Goal: Task Accomplishment & Management: Use online tool/utility

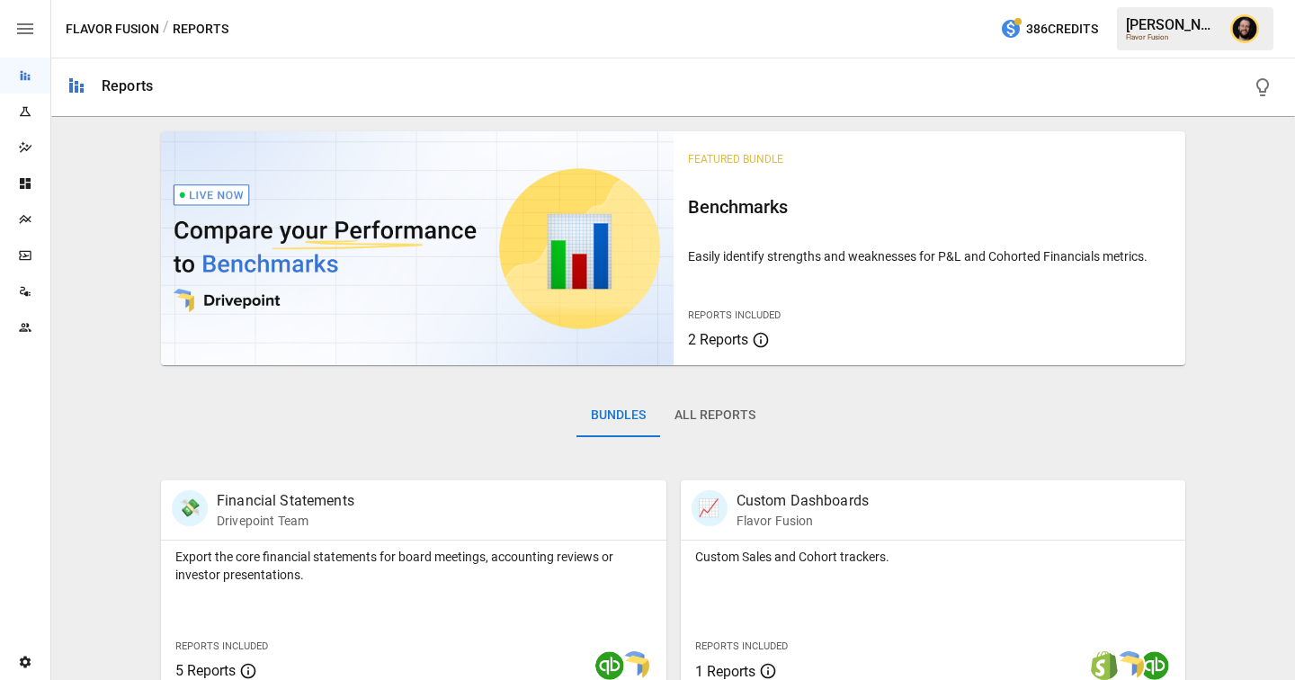
click at [45, 216] on div "Plans" at bounding box center [25, 219] width 50 height 14
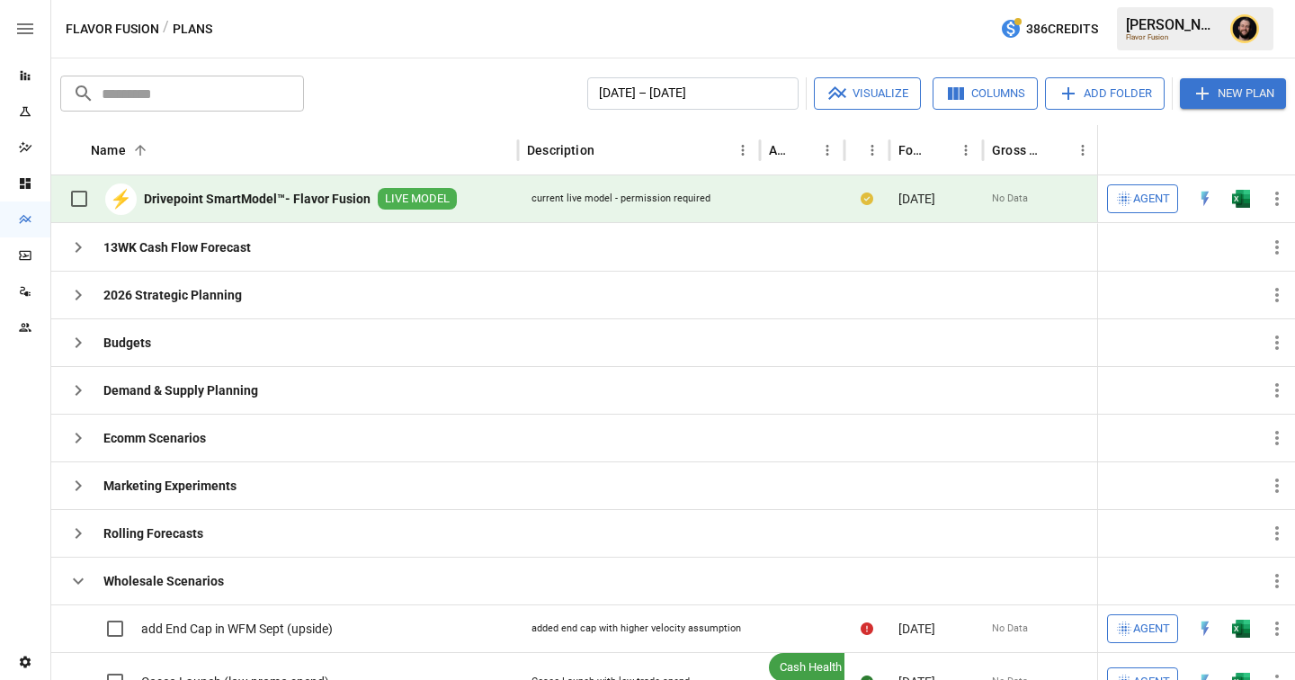
click at [1153, 199] on span "Agent" at bounding box center [1151, 199] width 37 height 21
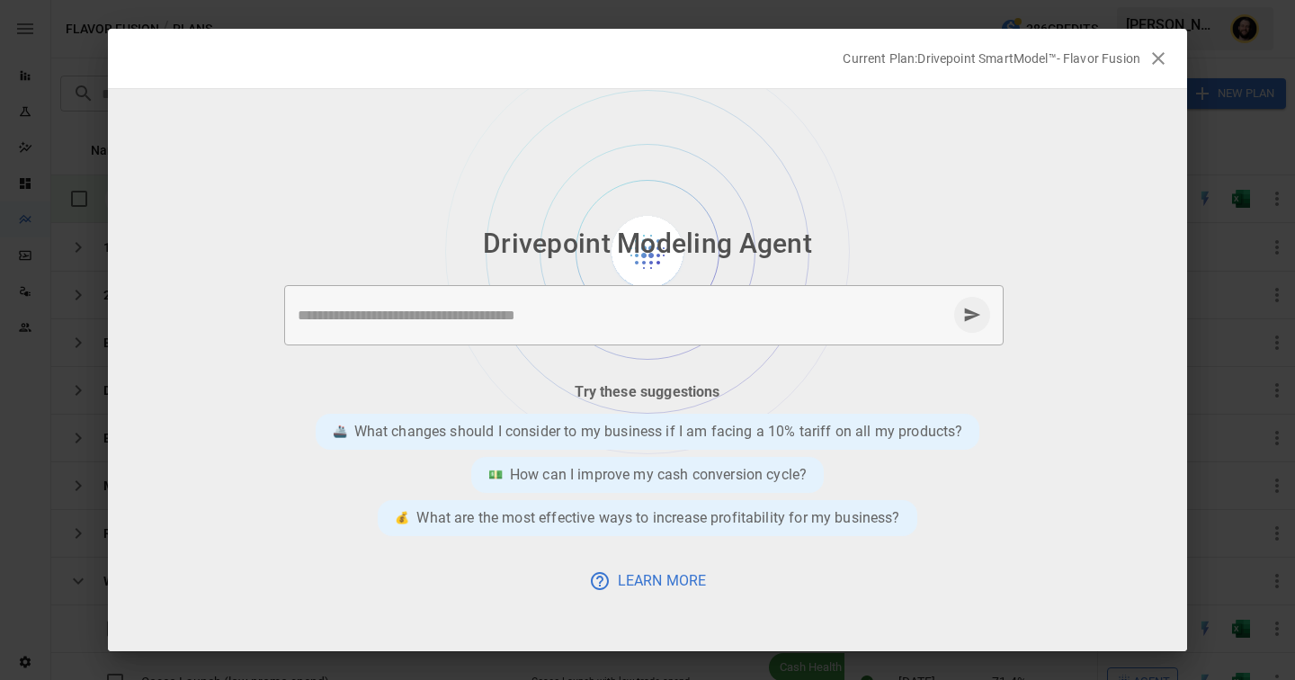
click at [503, 314] on textarea at bounding box center [622, 315] width 649 height 21
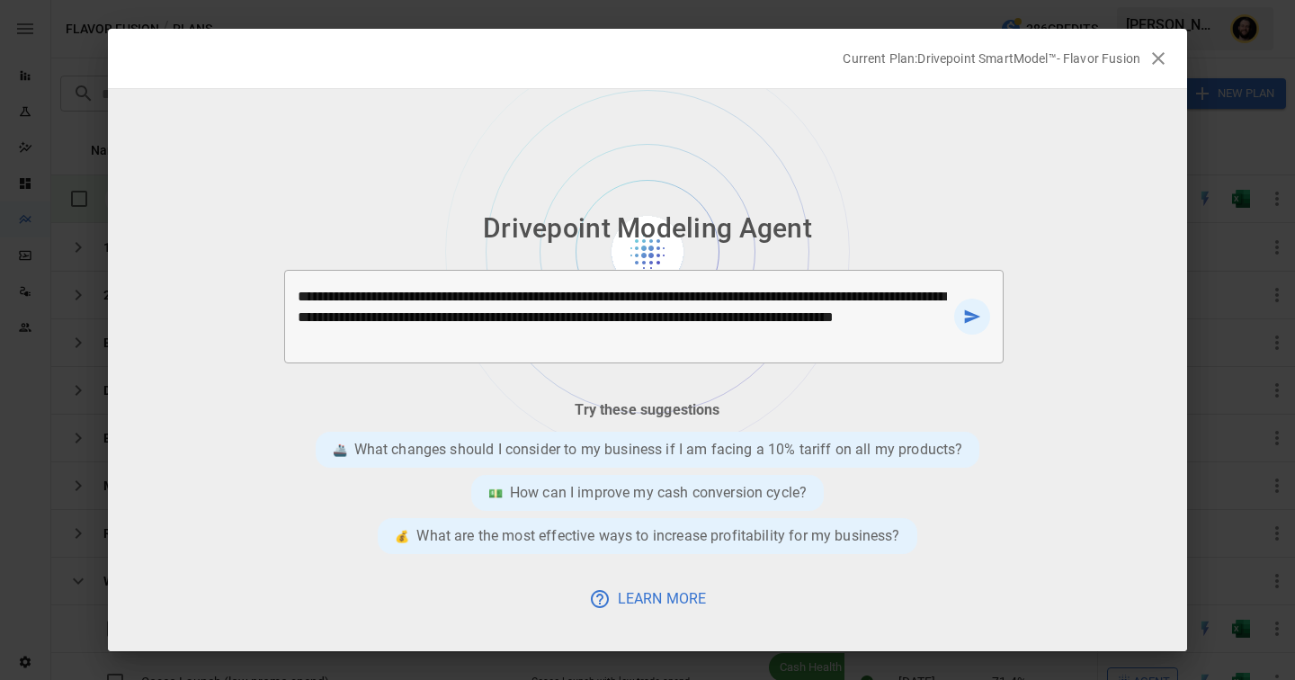
type textarea "**********"
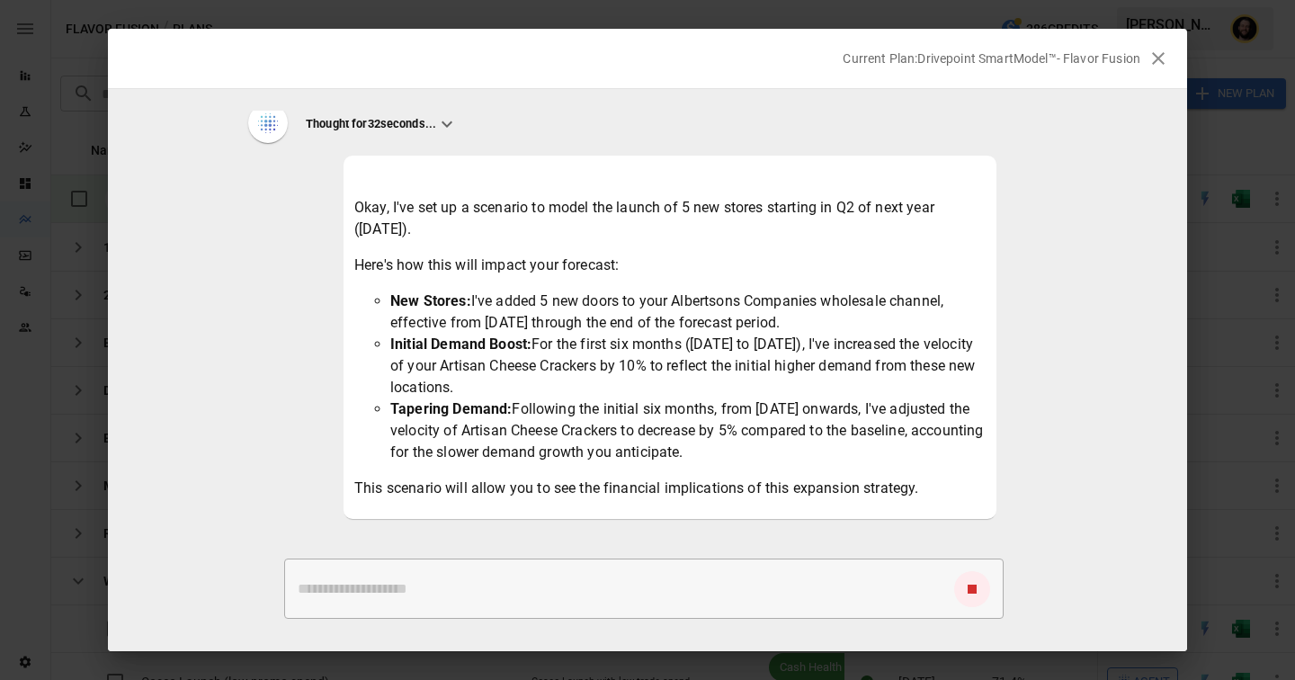
scroll to position [137, 0]
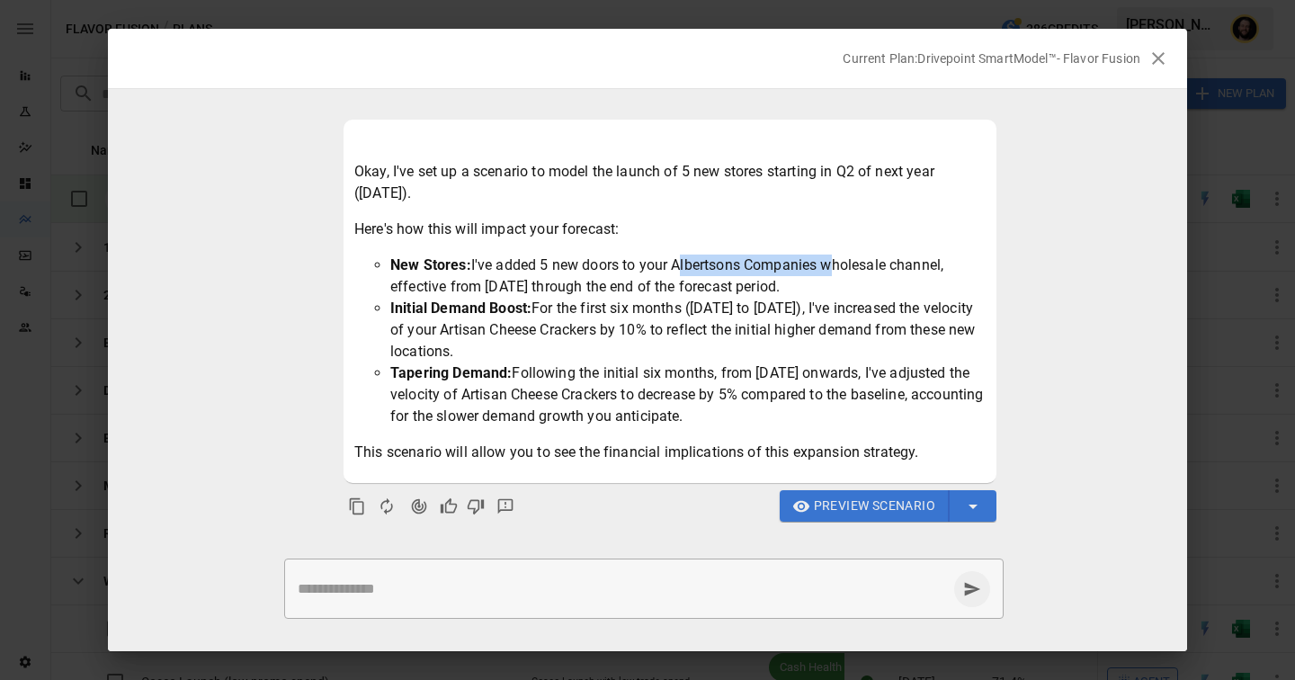
drag, startPoint x: 673, startPoint y: 268, endPoint x: 826, endPoint y: 272, distance: 152.9
click at [826, 272] on li "New Stores: I've added 5 new doors to your Albertsons Companies wholesale chann…" at bounding box center [687, 275] width 595 height 43
click at [437, 589] on textarea at bounding box center [622, 588] width 649 height 21
type textarea "*"
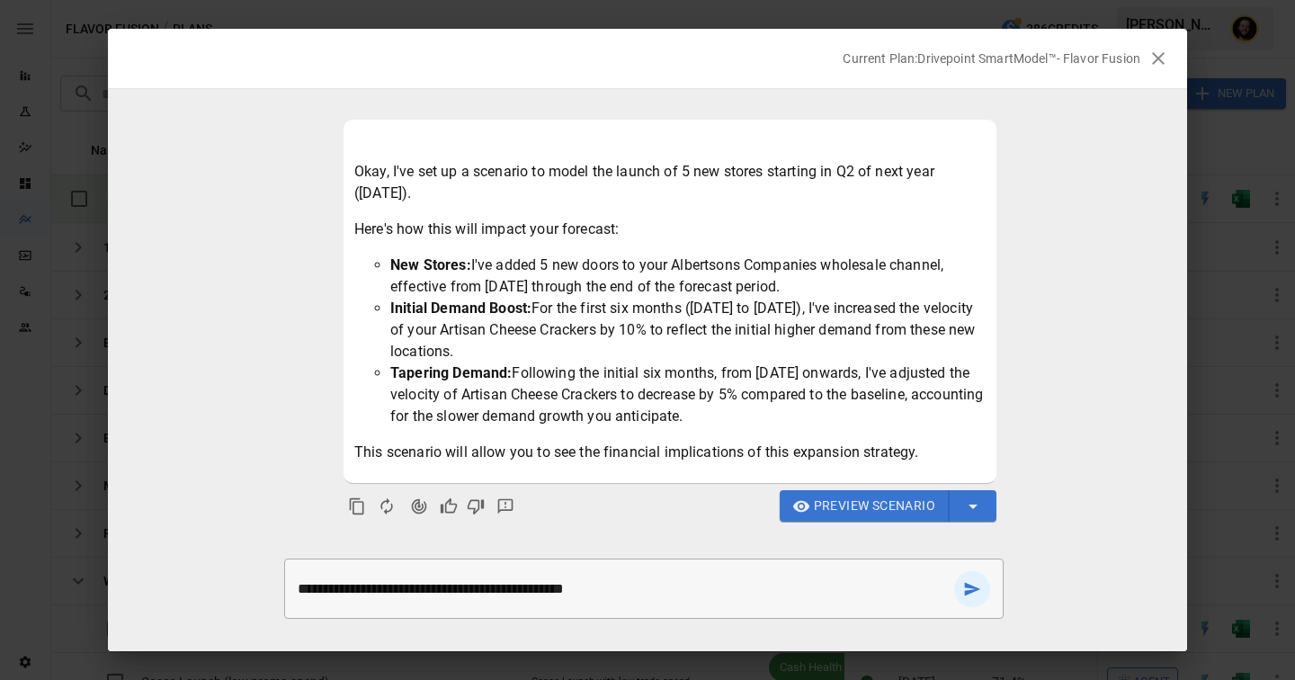
type textarea "**********"
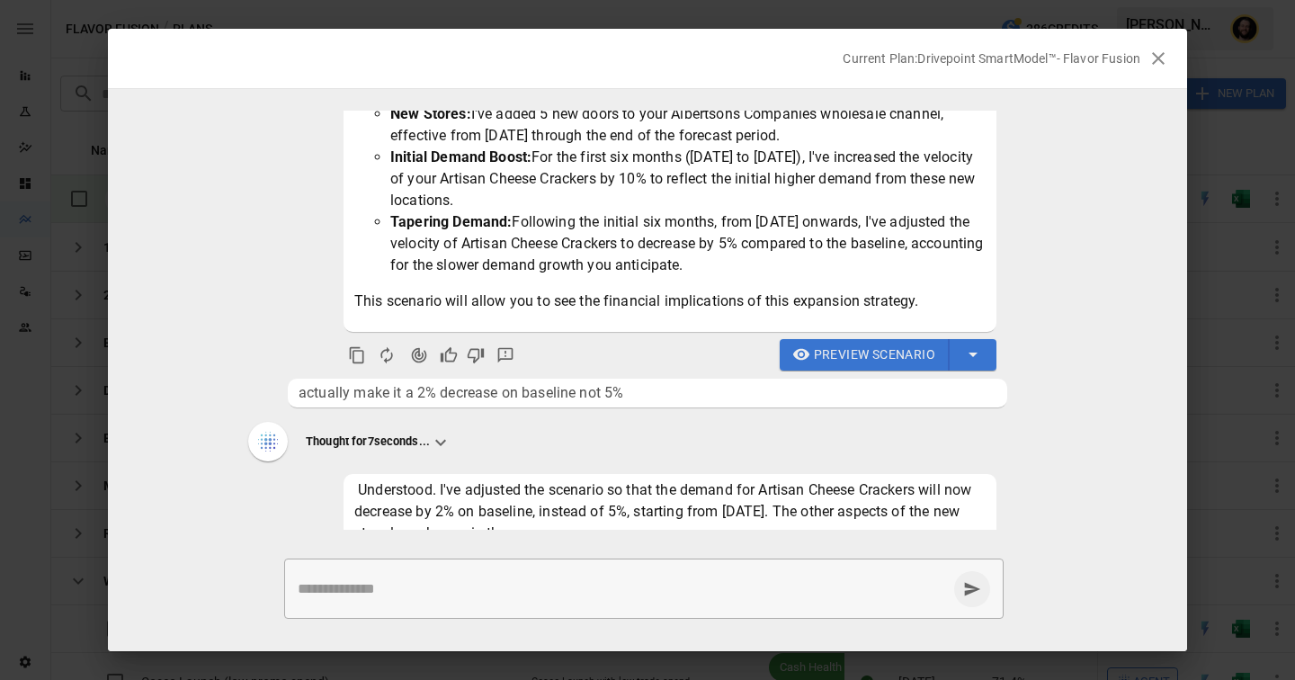
scroll to position [285, 0]
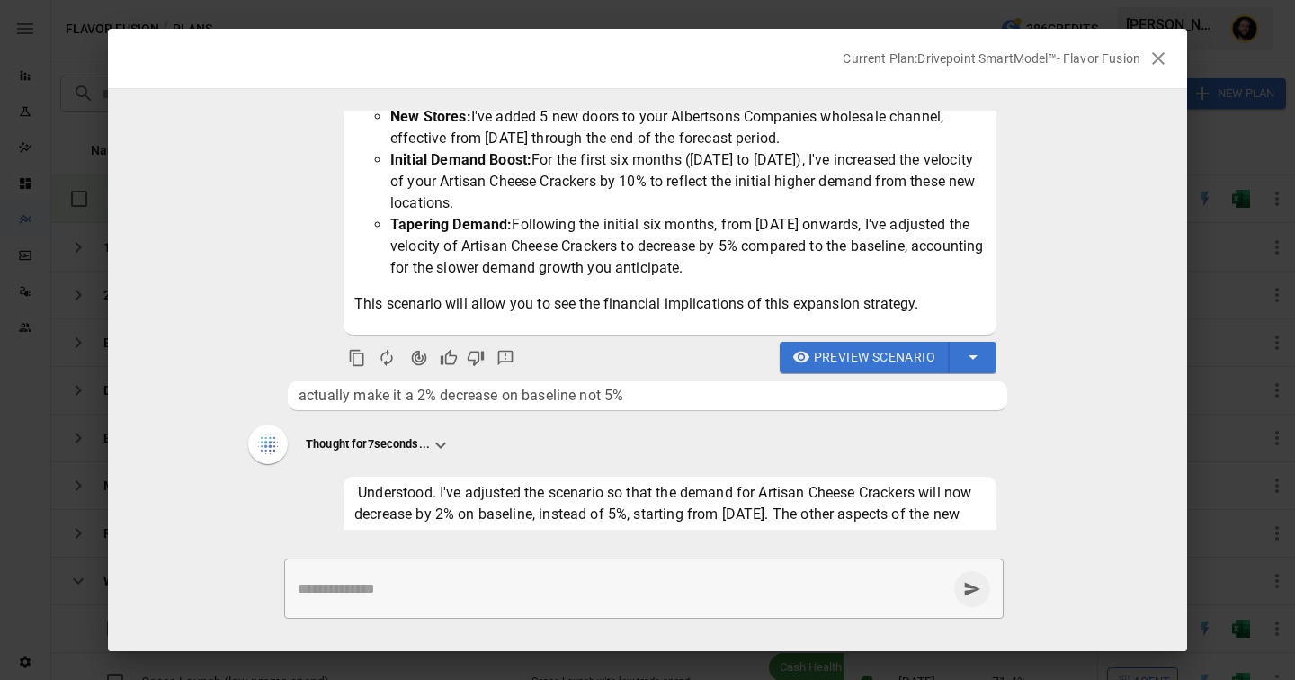
drag, startPoint x: 869, startPoint y: 261, endPoint x: 550, endPoint y: 172, distance: 331.3
click at [550, 172] on ul "New Stores: I've added 5 new doors to your Albertsons Companies wholesale chann…" at bounding box center [669, 192] width 631 height 173
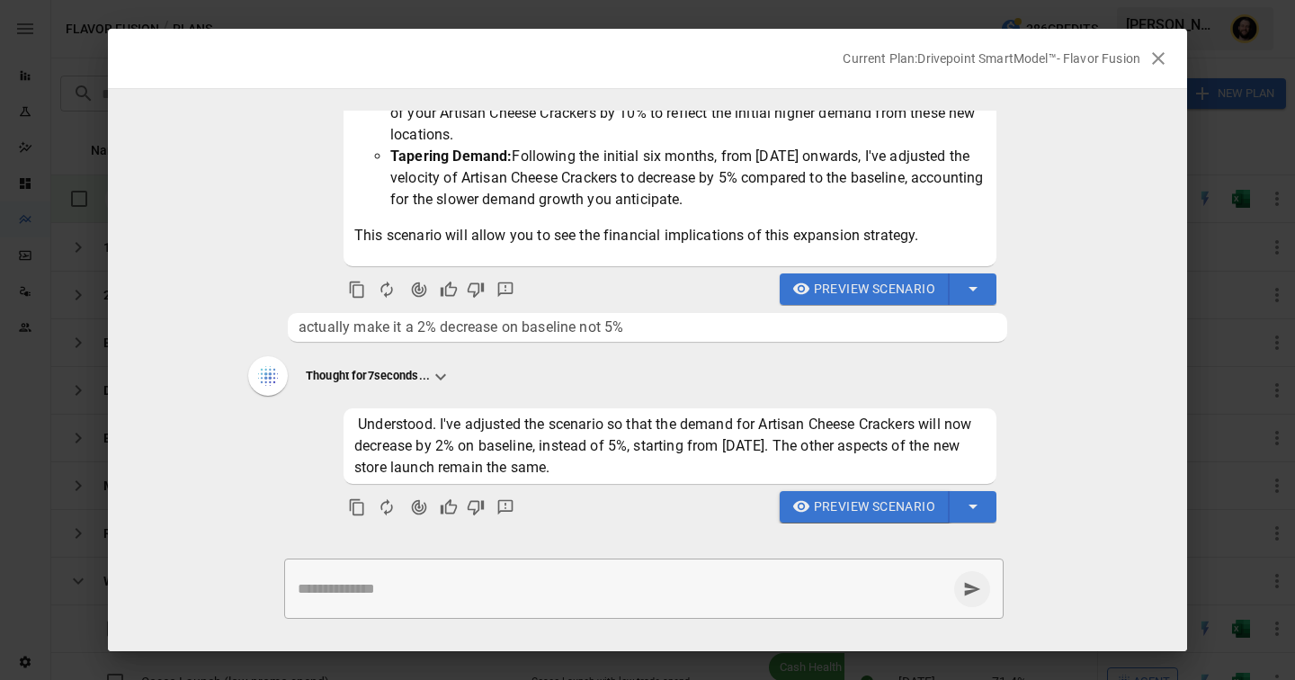
click at [842, 512] on span "Preview Scenario" at bounding box center [874, 506] width 121 height 22
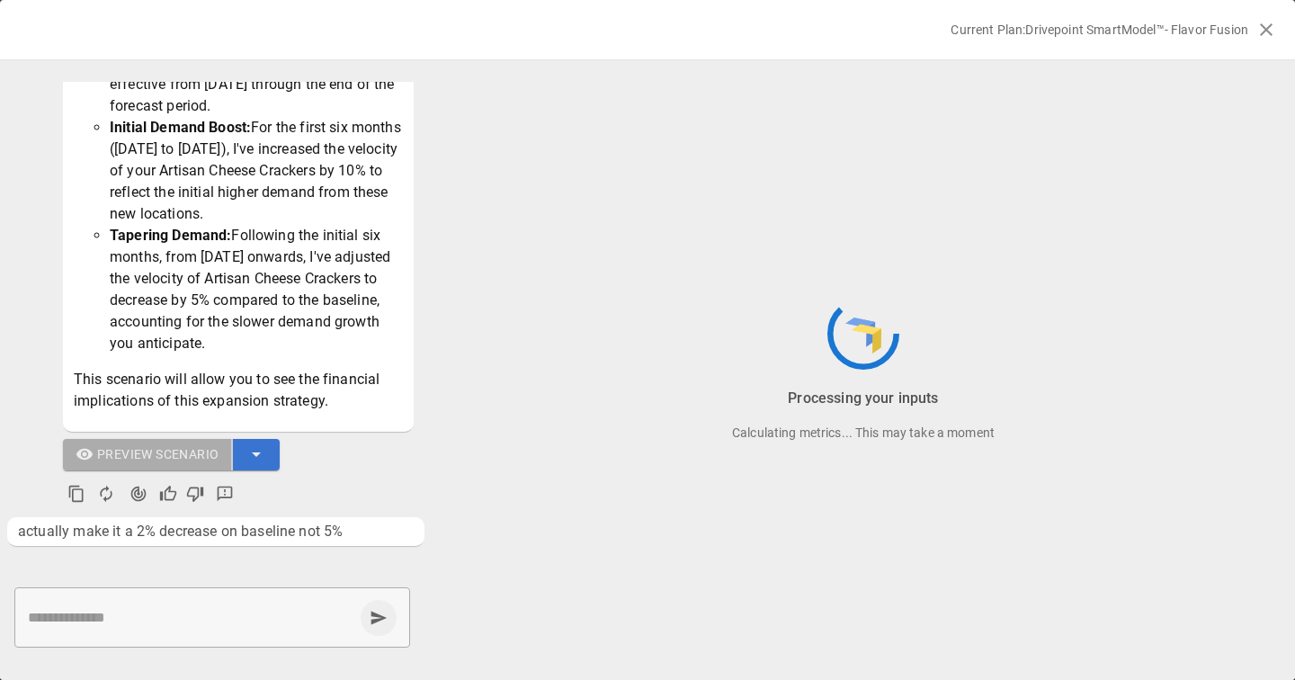
scroll to position [634, 0]
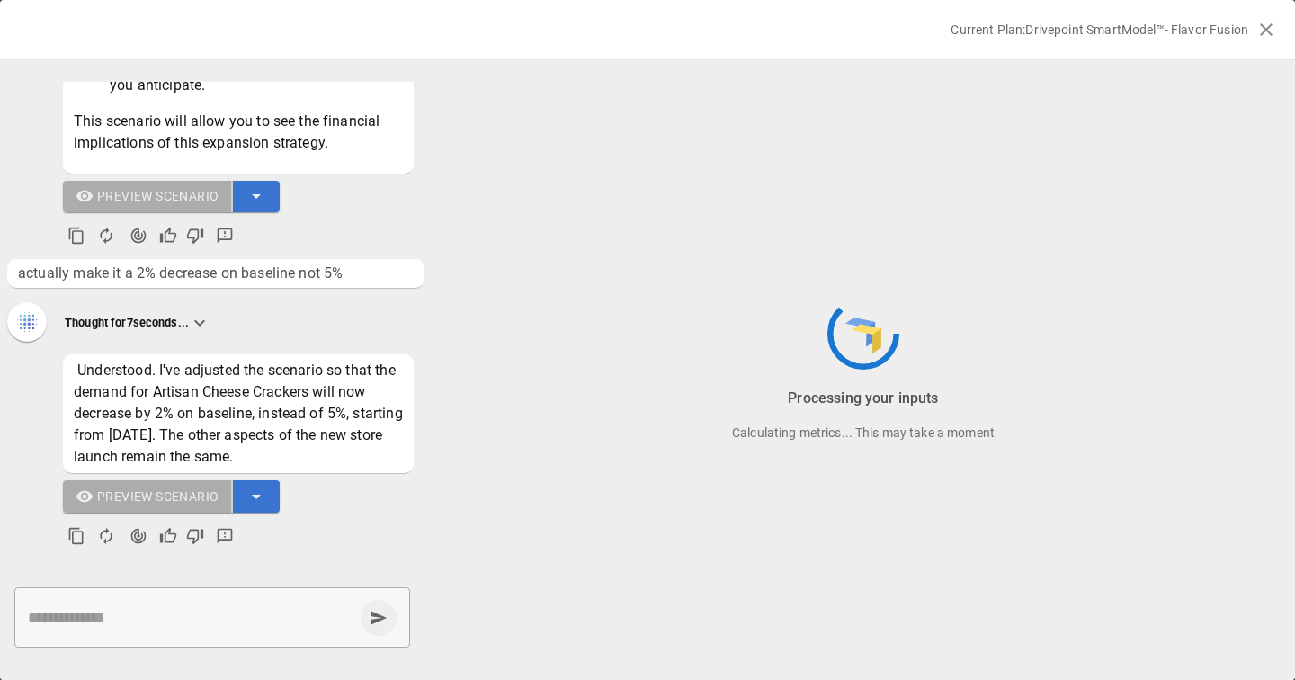
click at [153, 624] on textarea at bounding box center [190, 617] width 325 height 21
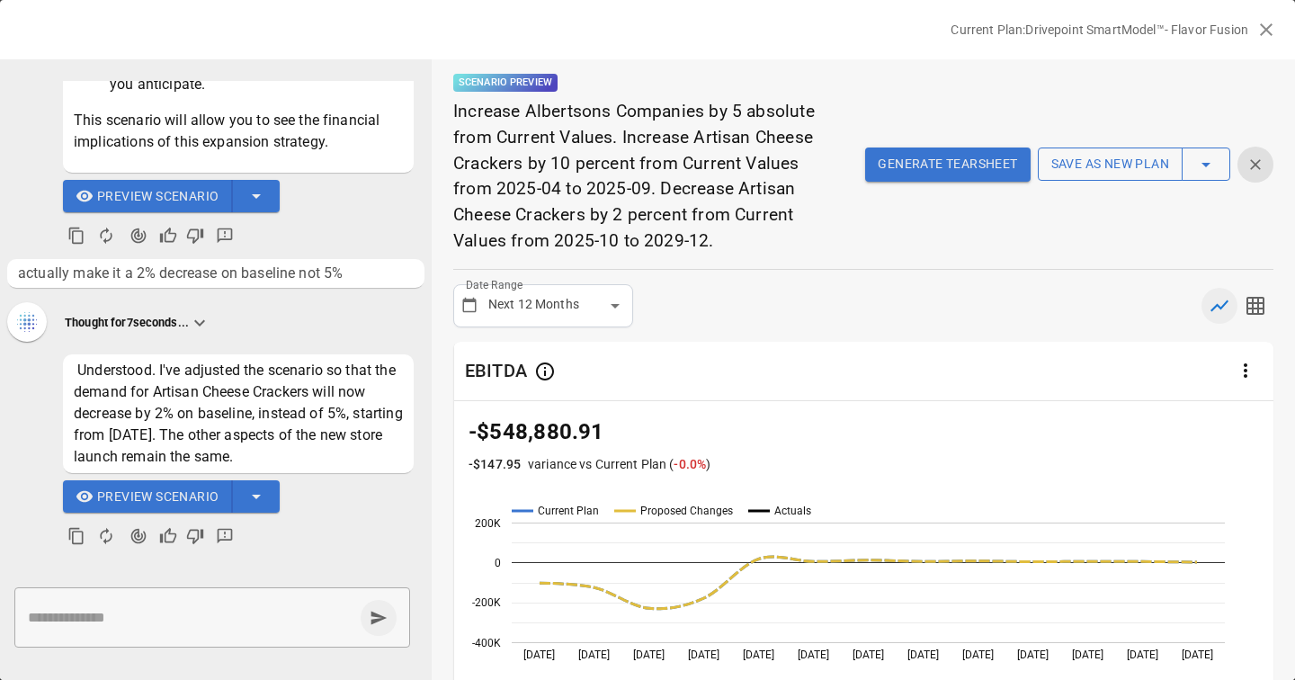
click at [1204, 171] on icon "button" at bounding box center [1206, 165] width 22 height 22
click at [1092, 174] on div at bounding box center [647, 340] width 1295 height 680
click at [1100, 154] on button "Save as new plan" at bounding box center [1110, 164] width 145 height 34
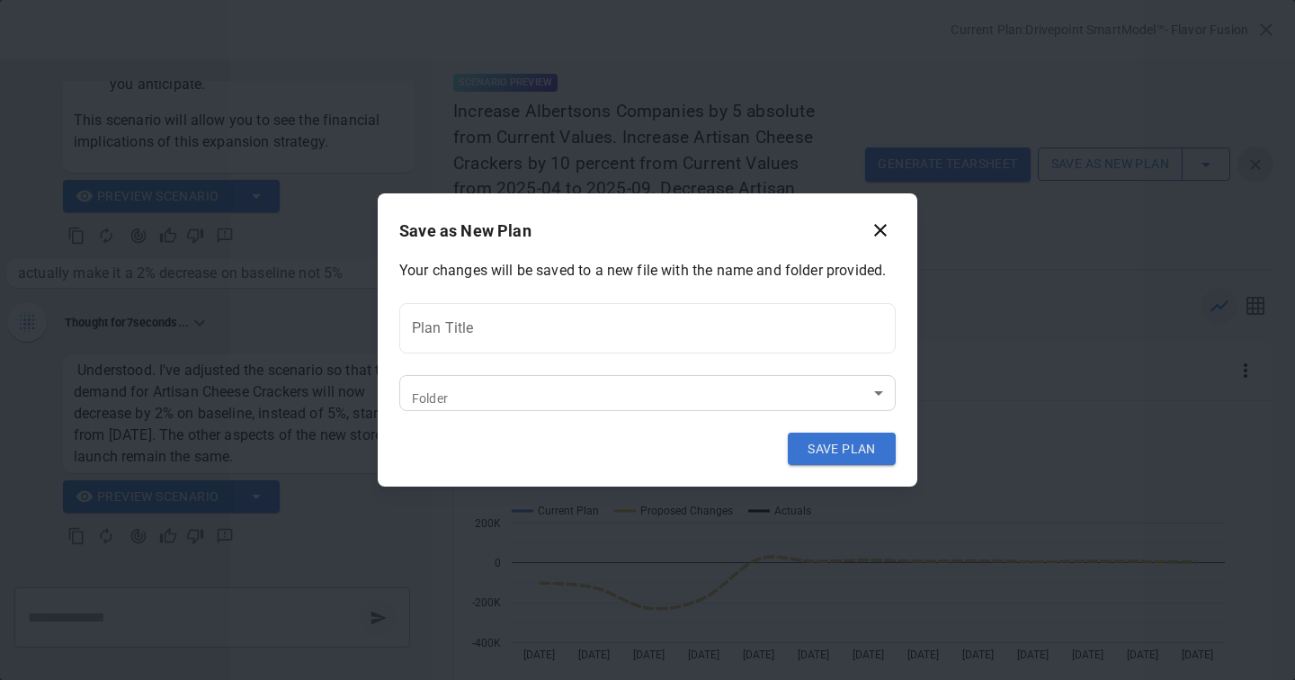
click at [494, 0] on body "Reports Experiments Dazzler Studio Dashboards Plans SmartModel ™ Data Sources T…" at bounding box center [647, 0] width 1295 height 0
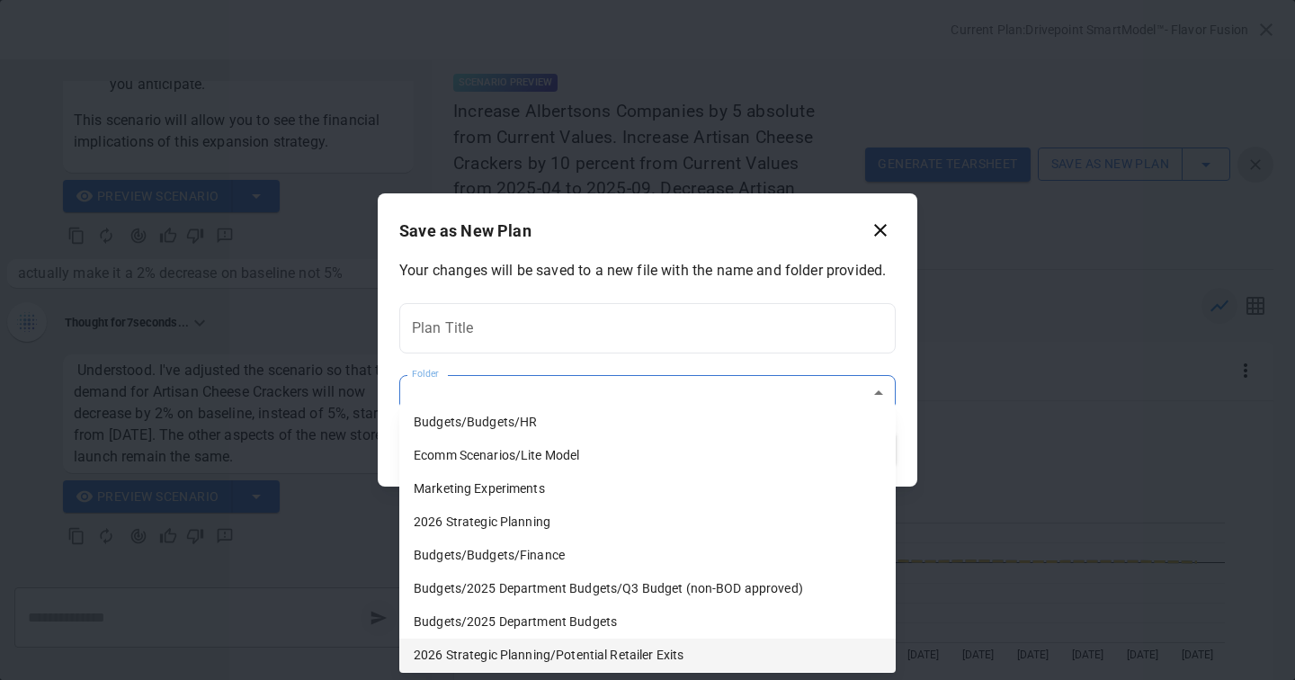
scroll to position [0, 0]
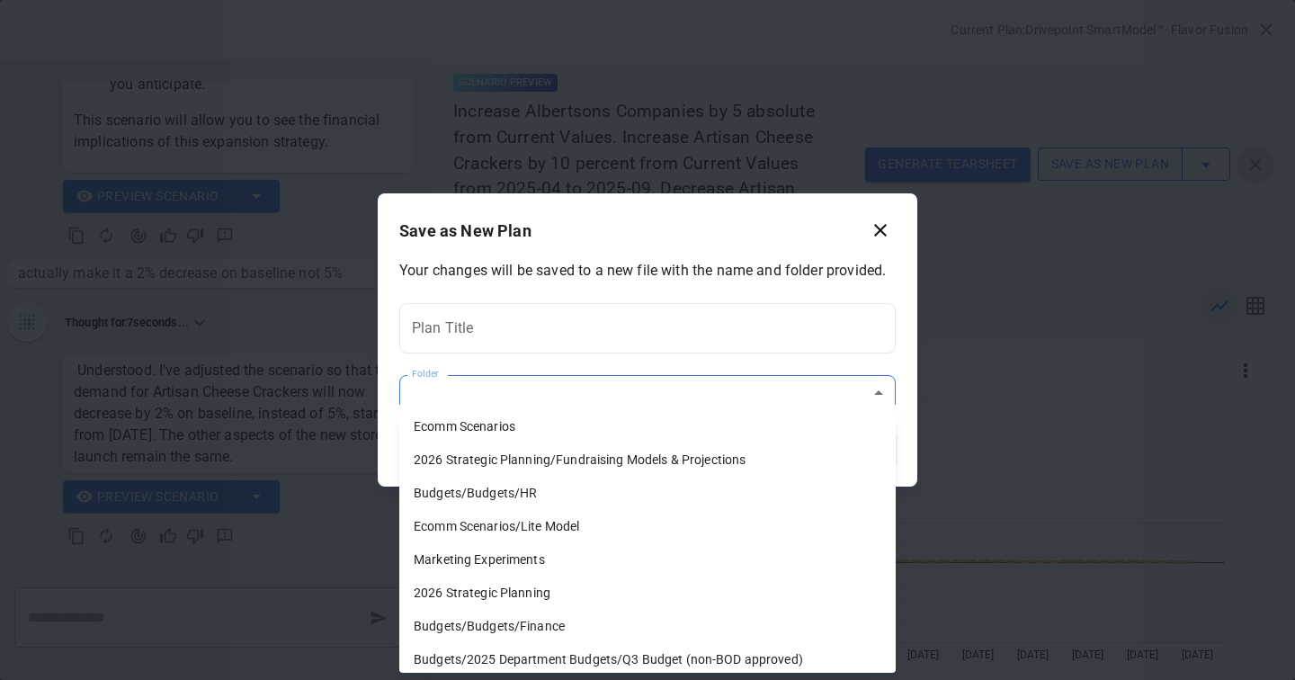
click at [890, 234] on div at bounding box center [647, 340] width 1295 height 680
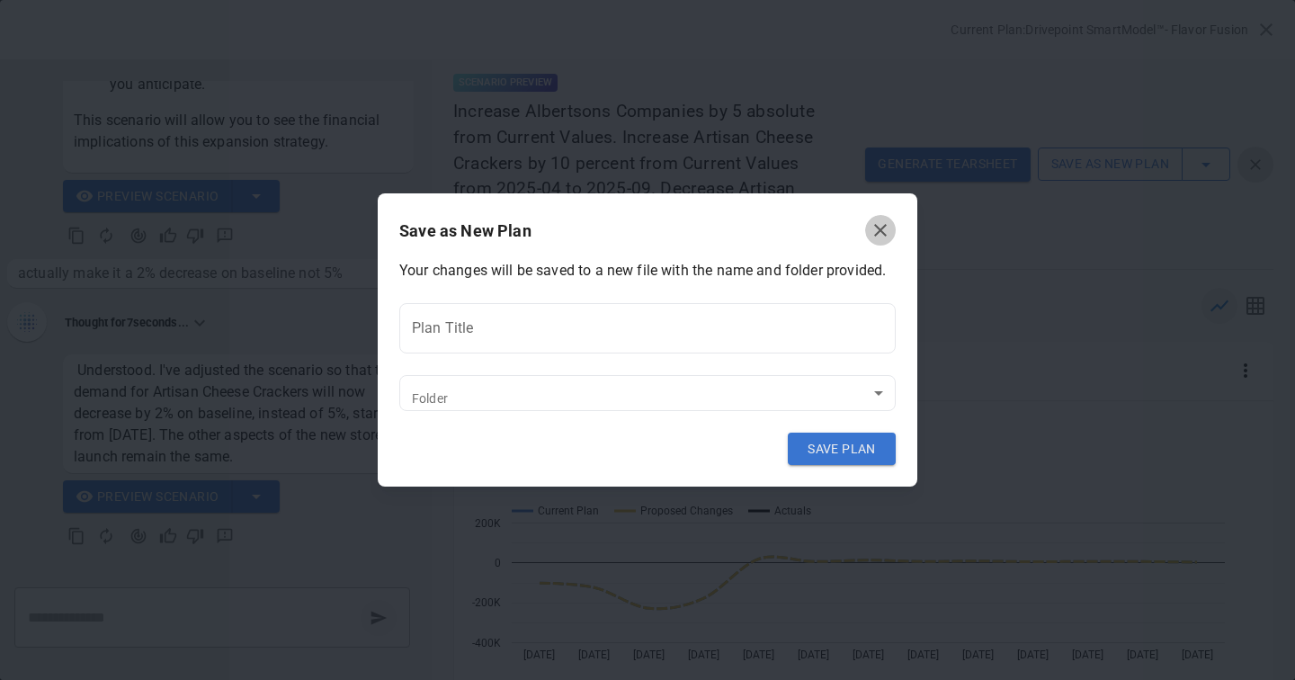
click at [882, 233] on icon "button" at bounding box center [880, 230] width 22 height 22
